Goal: Find specific page/section: Find specific page/section

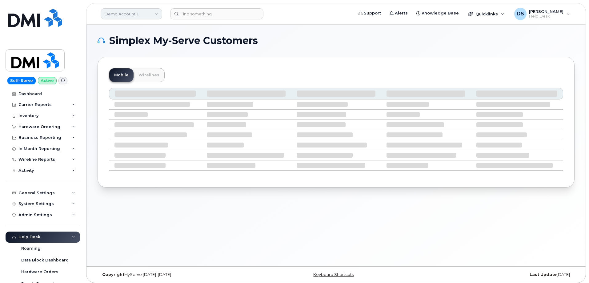
click at [155, 14] on link "Demo Account 1" at bounding box center [132, 13] width 62 height 11
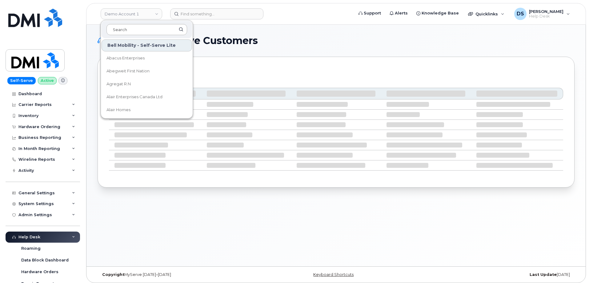
click at [131, 29] on input at bounding box center [147, 29] width 81 height 11
type input "bmw"
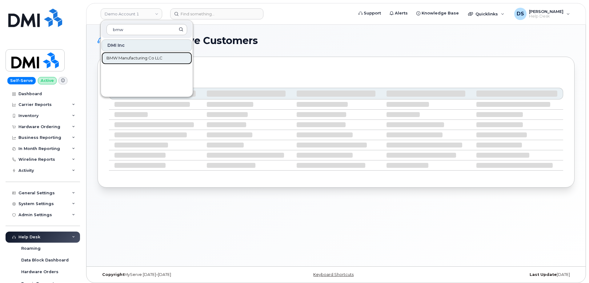
click at [115, 59] on span "BMW Manufacturing Co LLC" at bounding box center [135, 58] width 56 height 6
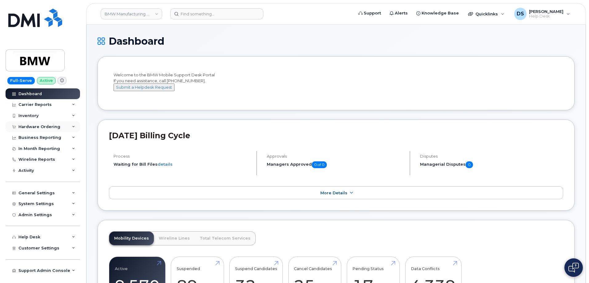
click at [73, 125] on icon at bounding box center [73, 126] width 3 height 3
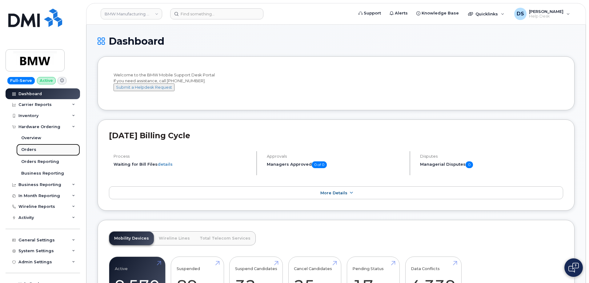
click at [32, 149] on div "Orders" at bounding box center [28, 150] width 15 height 6
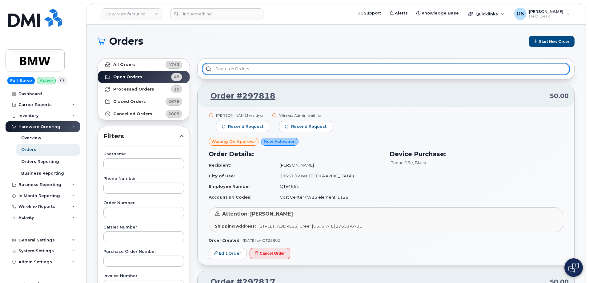
click at [265, 67] on input "text" at bounding box center [386, 68] width 367 height 11
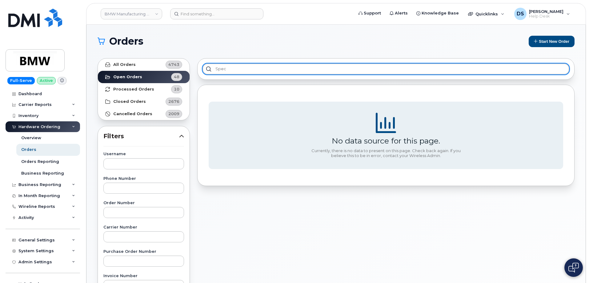
type input "spec"
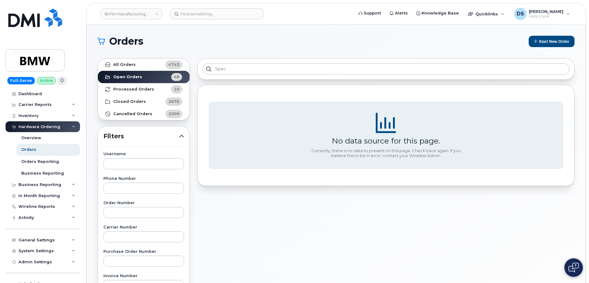
click at [230, 48] on section "Orders Start New Order All Orders 4743 Open Orders 48 Processed Orders 10 Close…" at bounding box center [336, 262] width 477 height 452
